Goal: Check status: Check status

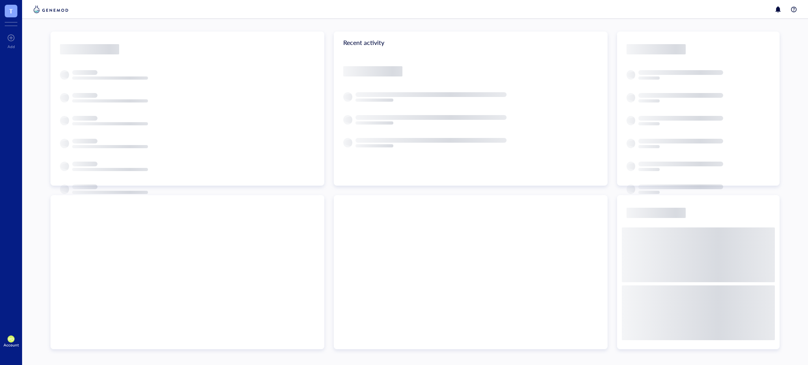
click at [625, 218] on div at bounding box center [698, 211] width 162 height 32
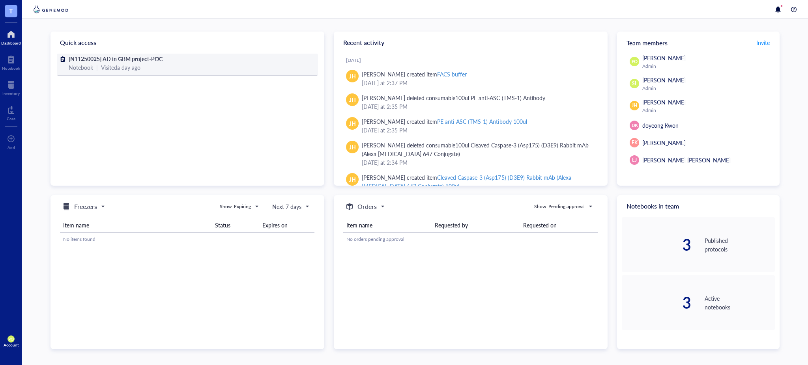
click at [192, 67] on div "Notebook | Visited a day ago" at bounding box center [187, 67] width 237 height 9
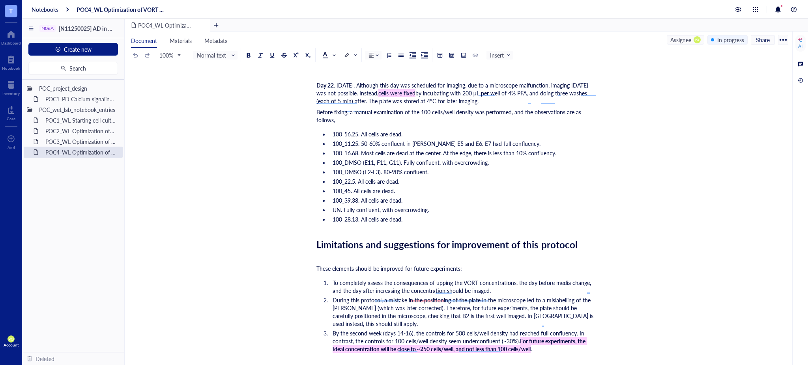
scroll to position [3439, 0]
